Goal: Task Accomplishment & Management: Complete application form

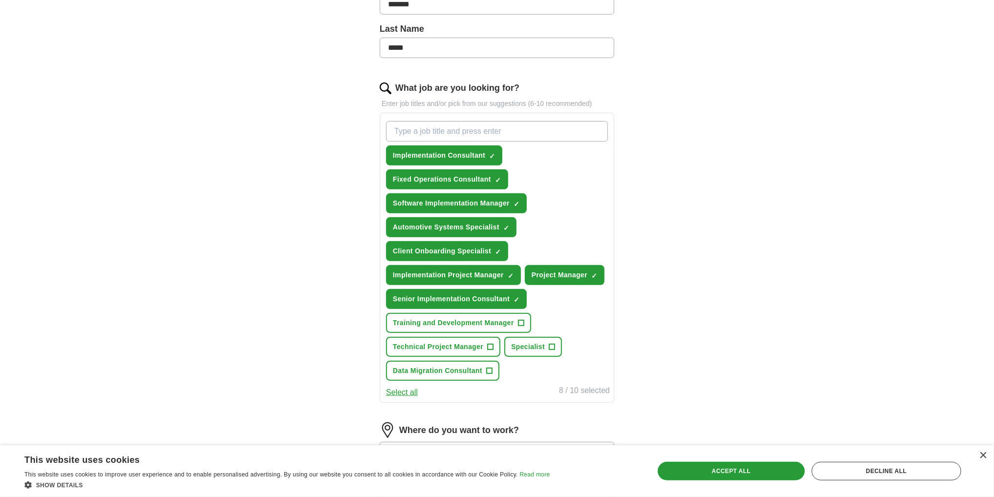
scroll to position [241, 0]
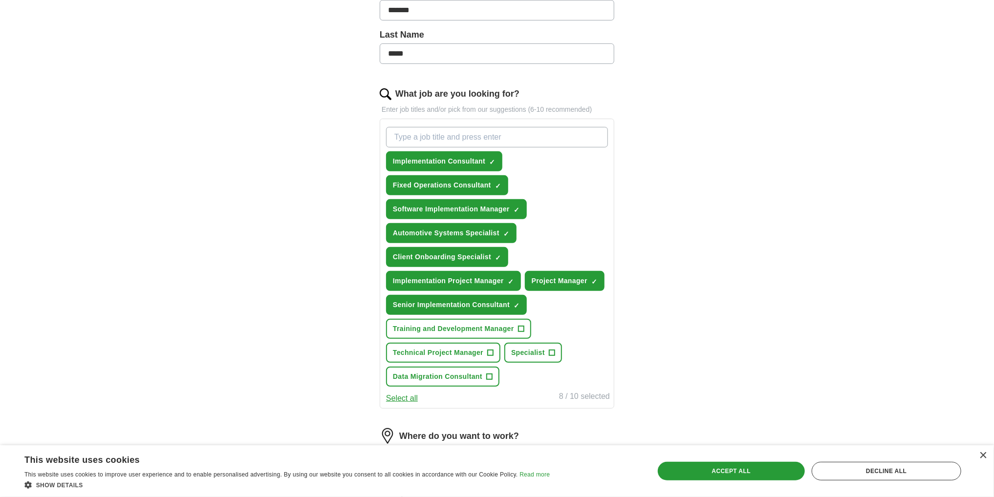
click at [489, 136] on input "What job are you looking for?" at bounding box center [497, 137] width 222 height 21
type input "customer success"
click at [514, 135] on input "customer success" at bounding box center [497, 137] width 222 height 21
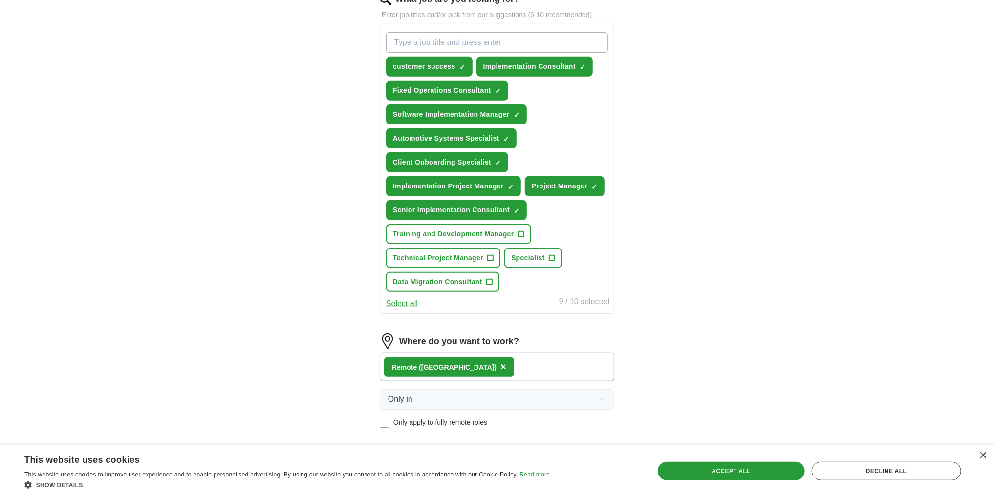
scroll to position [484, 0]
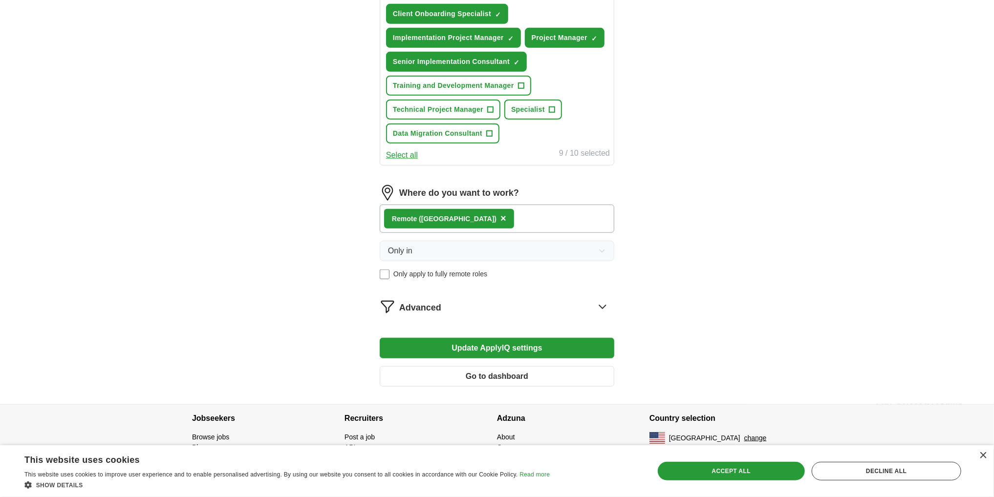
click at [601, 305] on icon at bounding box center [602, 306] width 6 height 3
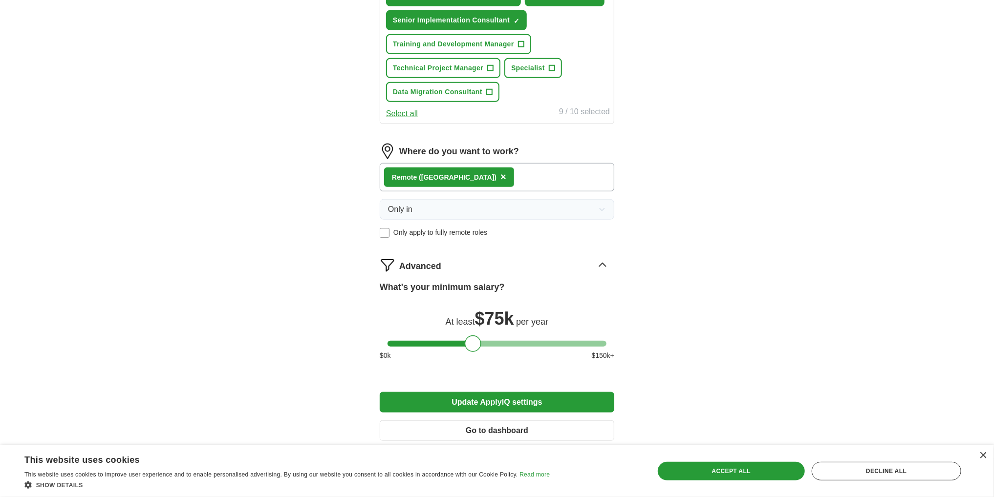
scroll to position [533, 0]
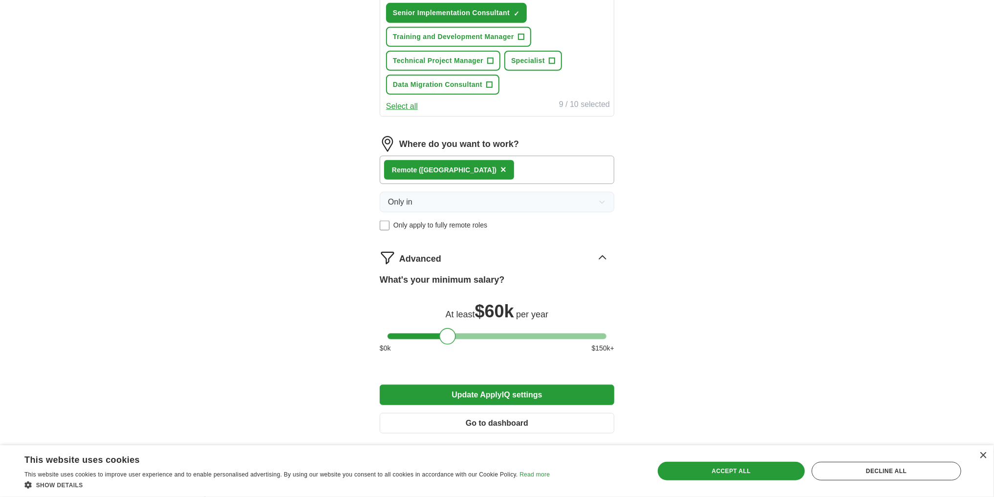
drag, startPoint x: 472, startPoint y: 333, endPoint x: 447, endPoint y: 336, distance: 25.6
click at [447, 336] on div at bounding box center [447, 336] width 17 height 17
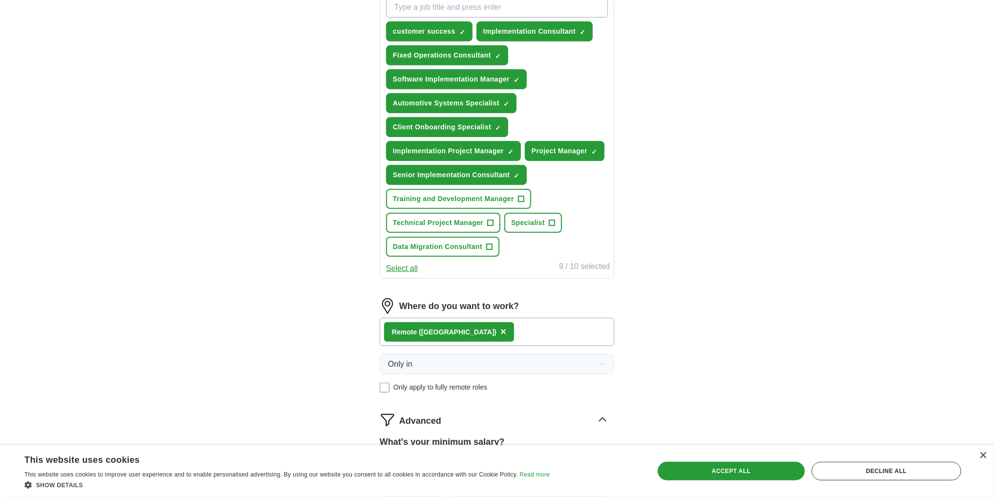
scroll to position [287, 0]
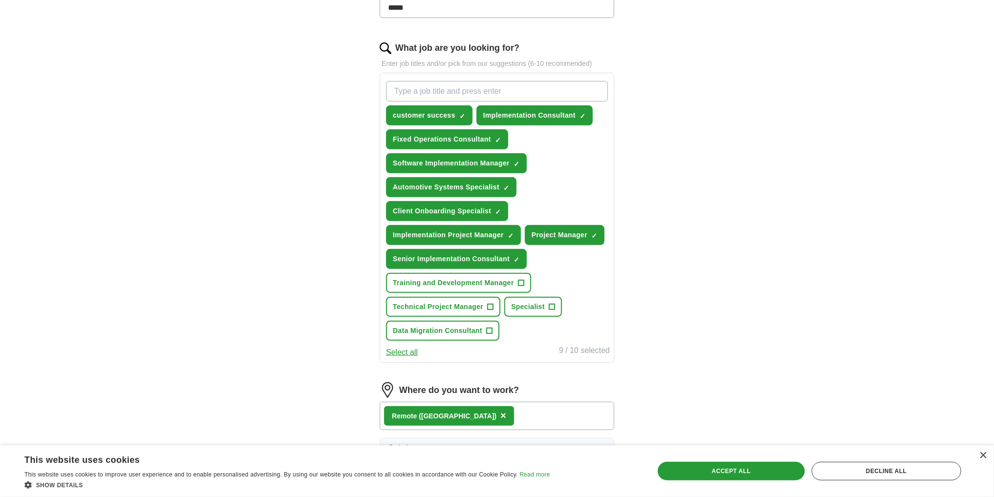
click at [458, 92] on input "What job are you looking for?" at bounding box center [497, 91] width 222 height 21
type input "C"
type input "S"
type input "AI"
click at [615, 116] on div "Let ApplyIQ do the hard work of searching and applying for jobs. Just tell us w…" at bounding box center [497, 248] width 313 height 900
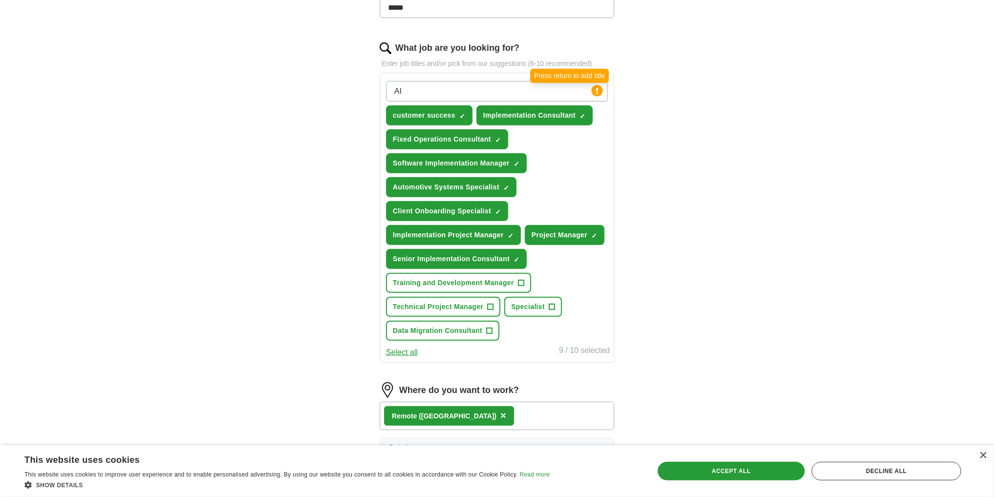
click at [598, 88] on icon at bounding box center [597, 91] width 2 height 6
click at [473, 89] on input "AI" at bounding box center [497, 91] width 222 height 21
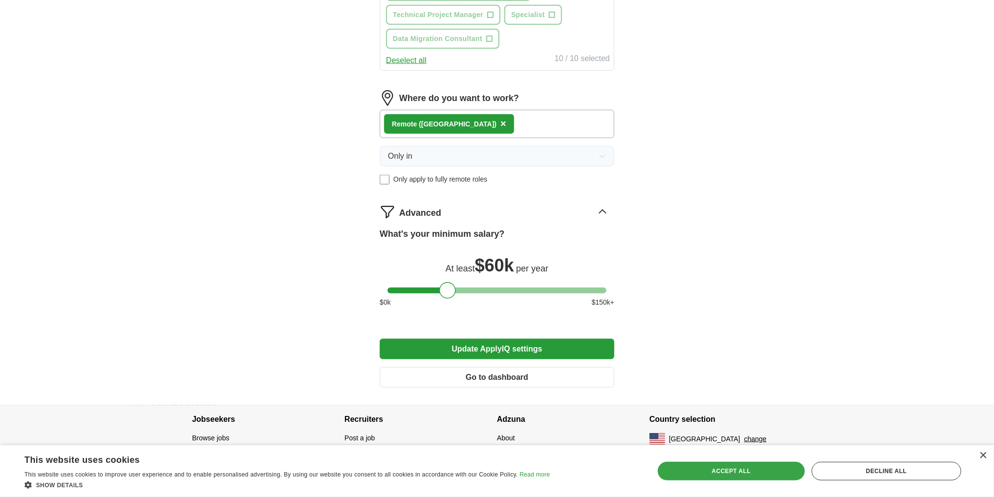
scroll to position [603, 0]
click at [748, 475] on div "Accept all" at bounding box center [731, 471] width 147 height 19
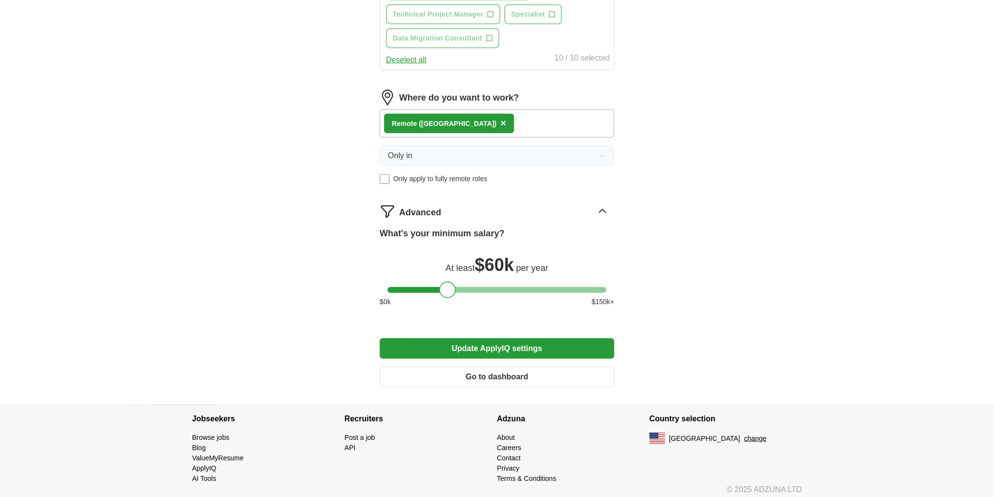
click at [566, 346] on button "Update ApplyIQ settings" at bounding box center [497, 349] width 235 height 21
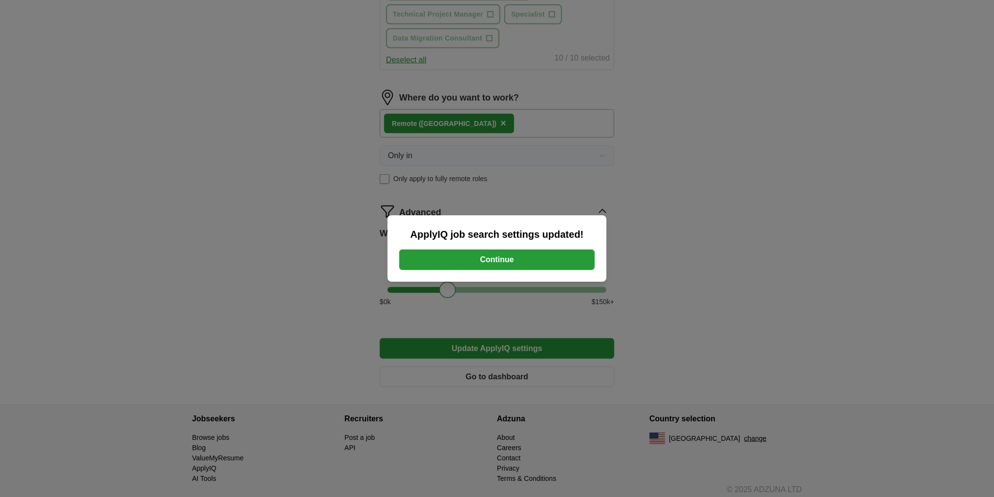
click at [523, 255] on button "Continue" at bounding box center [496, 260] width 195 height 21
